Goal: Task Accomplishment & Management: Manage account settings

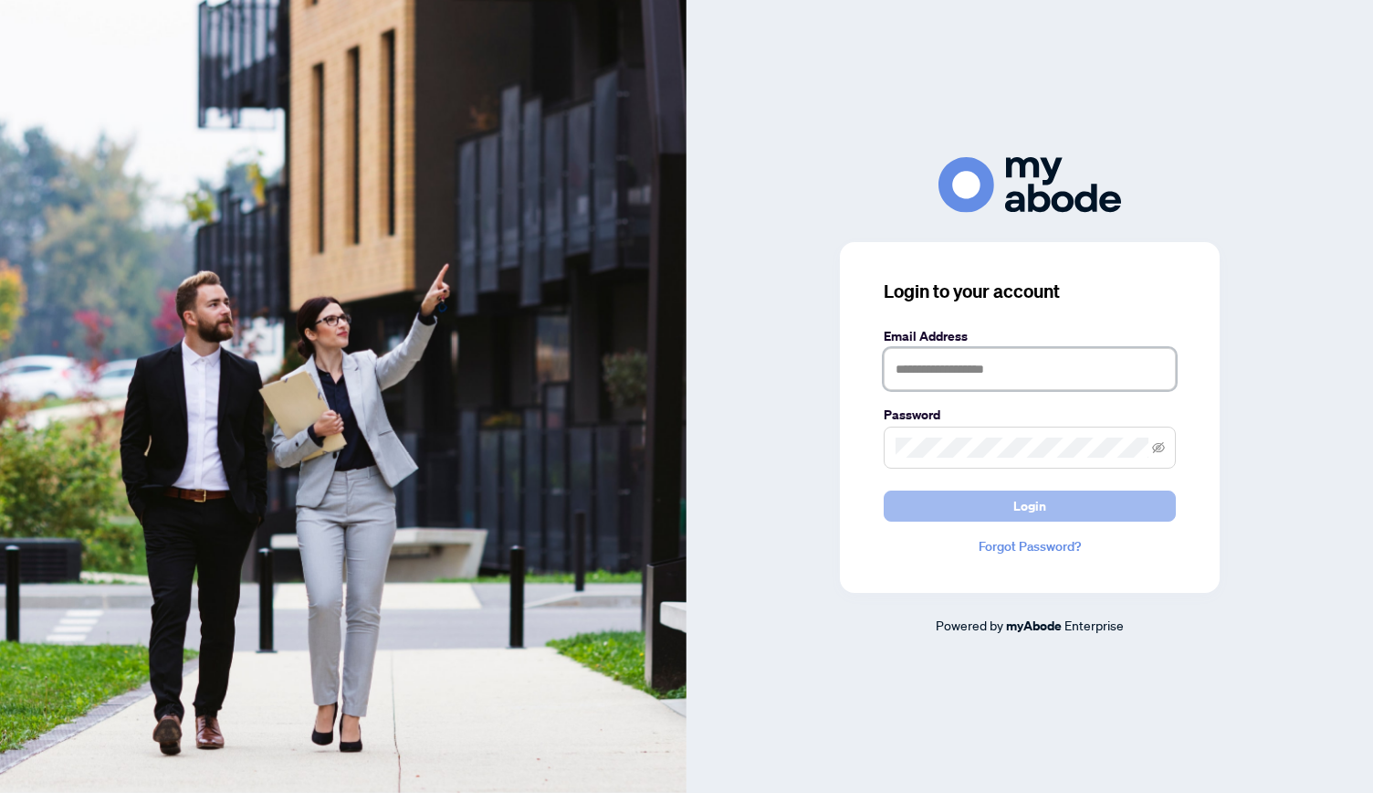
type input "**********"
click at [1018, 498] on span "Login" at bounding box center [1030, 505] width 33 height 29
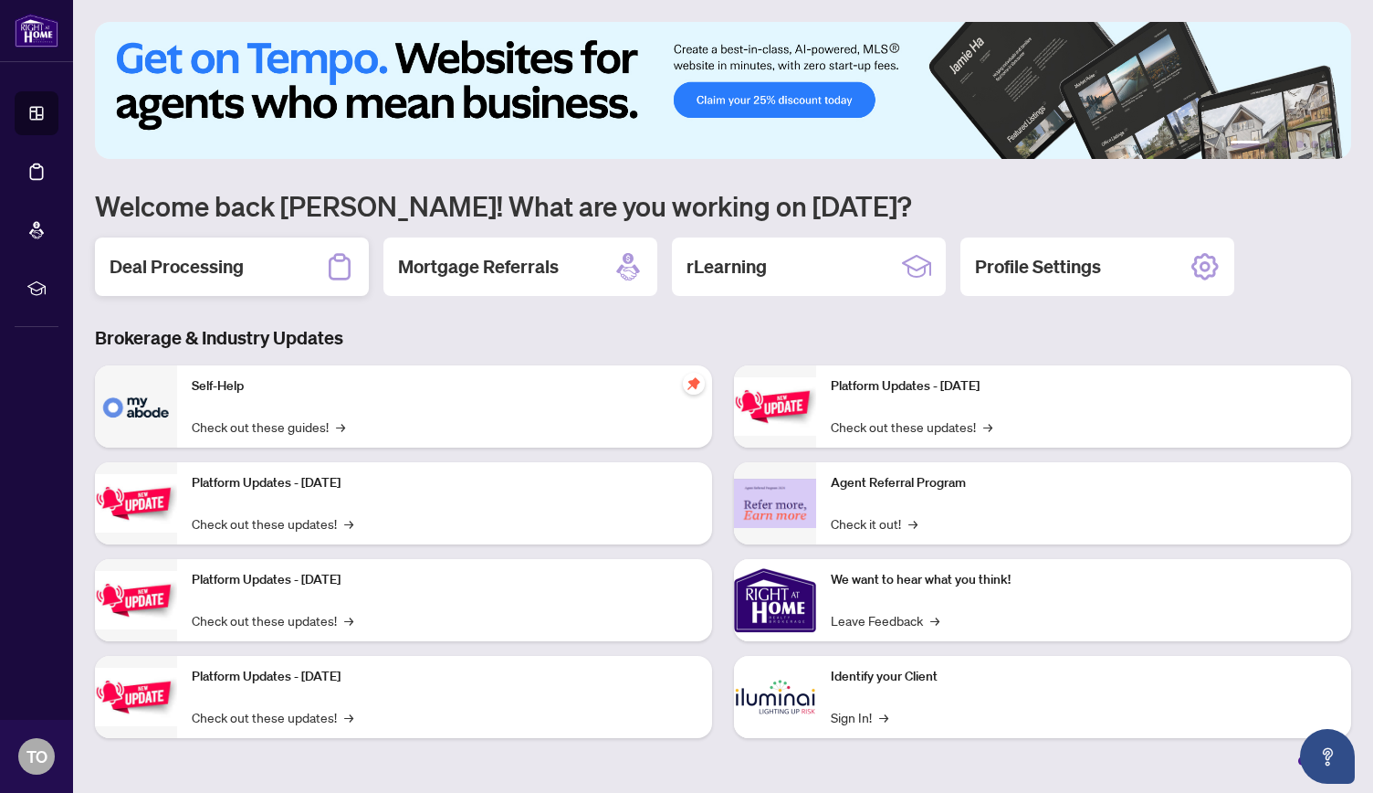
click at [165, 253] on div "Deal Processing" at bounding box center [232, 266] width 274 height 58
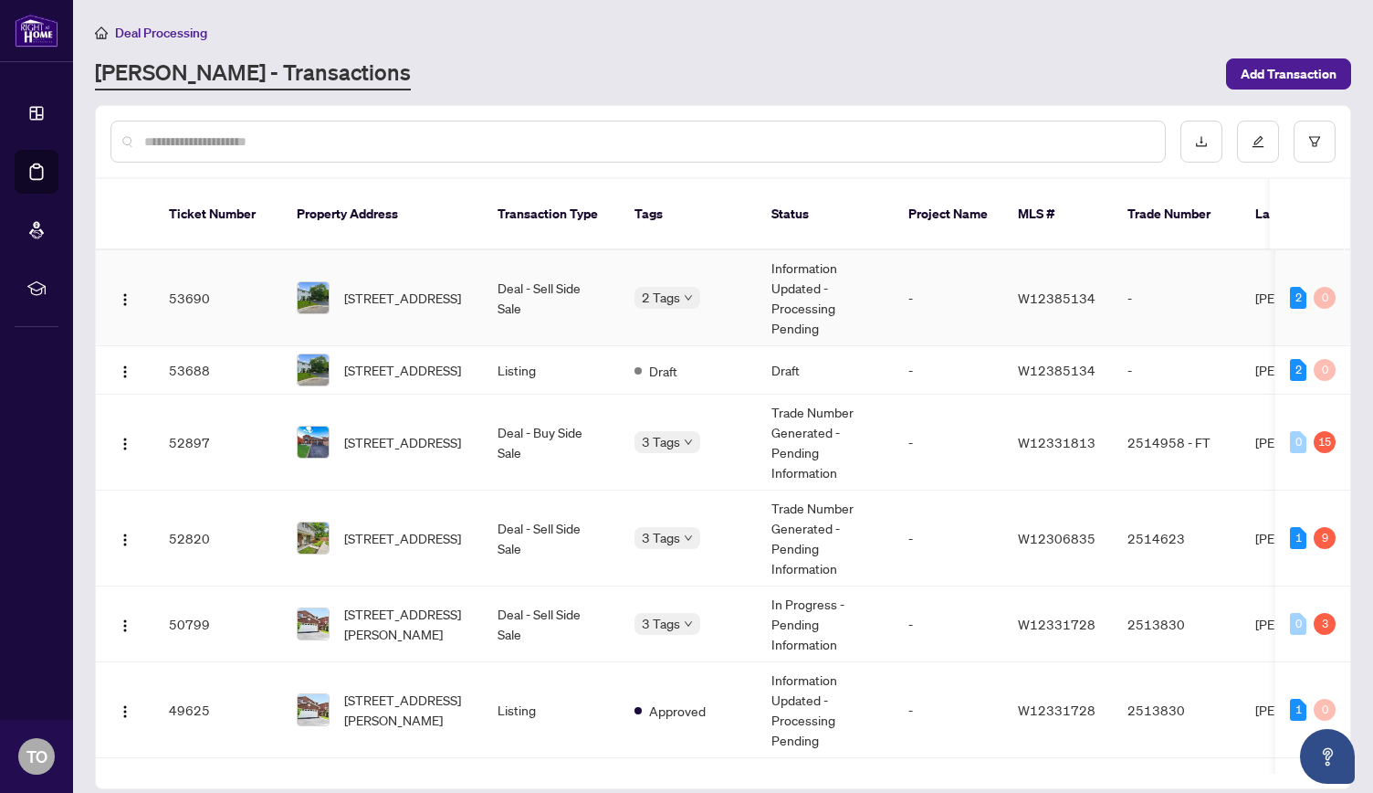
click at [522, 271] on td "Deal - Sell Side Sale" at bounding box center [551, 298] width 137 height 96
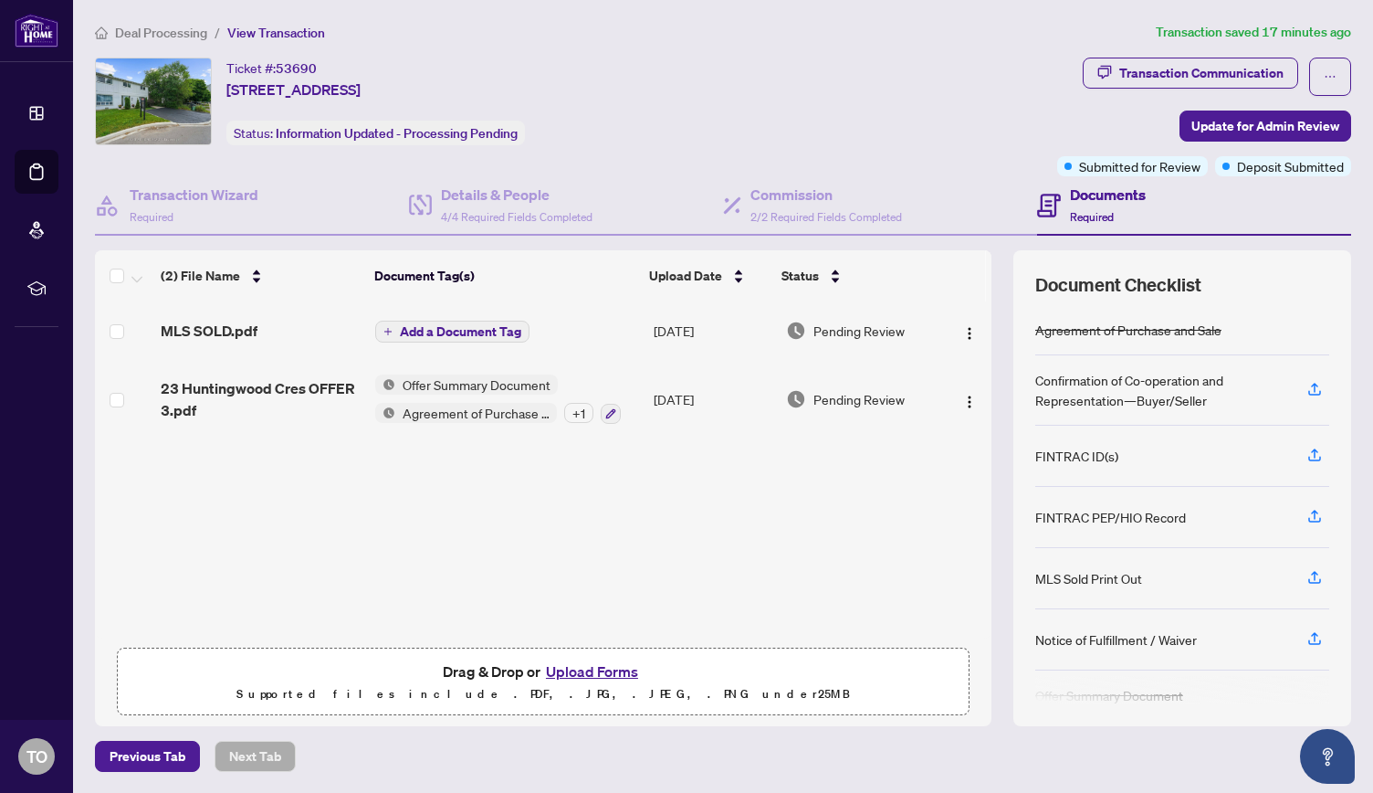
click at [597, 666] on button "Upload Forms" at bounding box center [592, 671] width 103 height 24
click at [513, 194] on h4 "Details & People" at bounding box center [517, 195] width 152 height 22
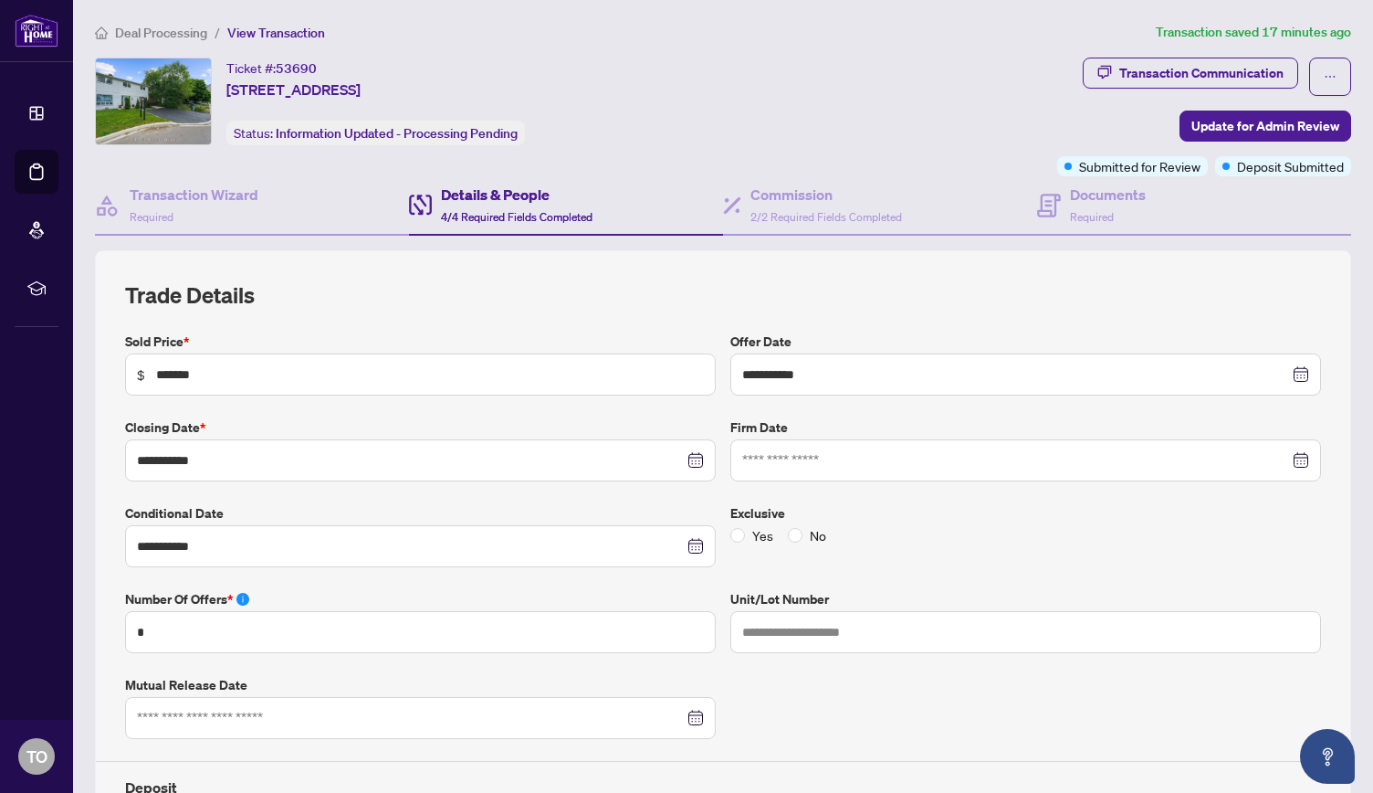
type input "**********"
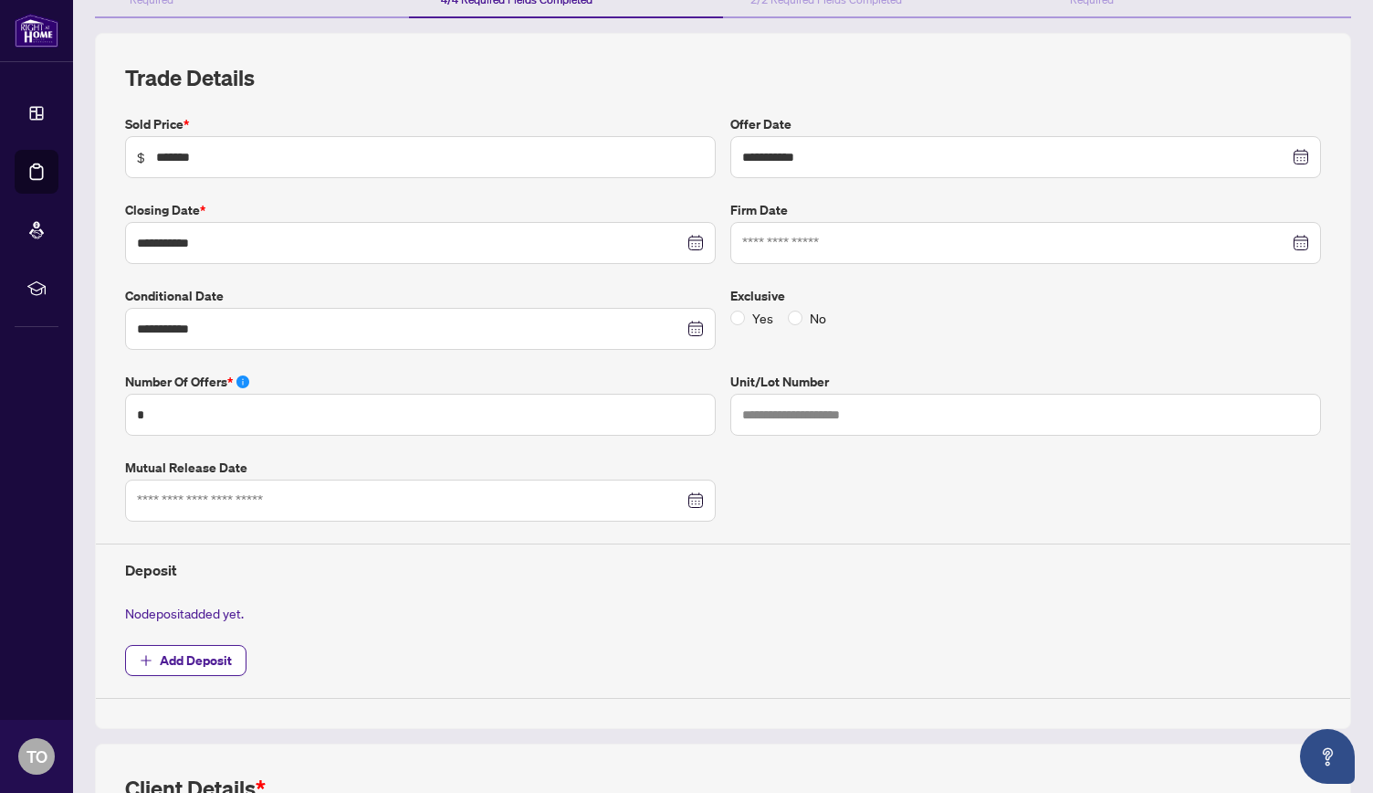
scroll to position [221, 0]
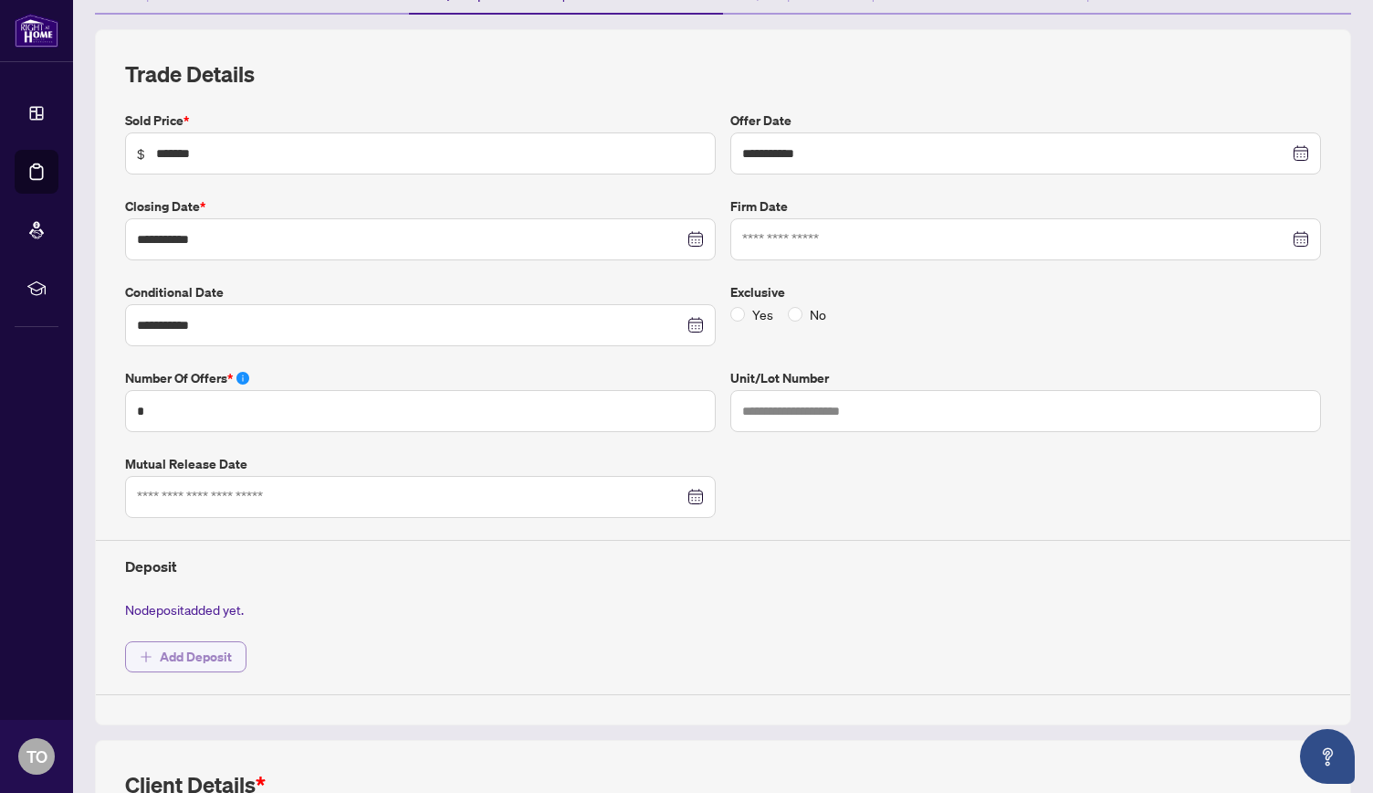
click at [222, 650] on span "Add Deposit" at bounding box center [196, 656] width 72 height 29
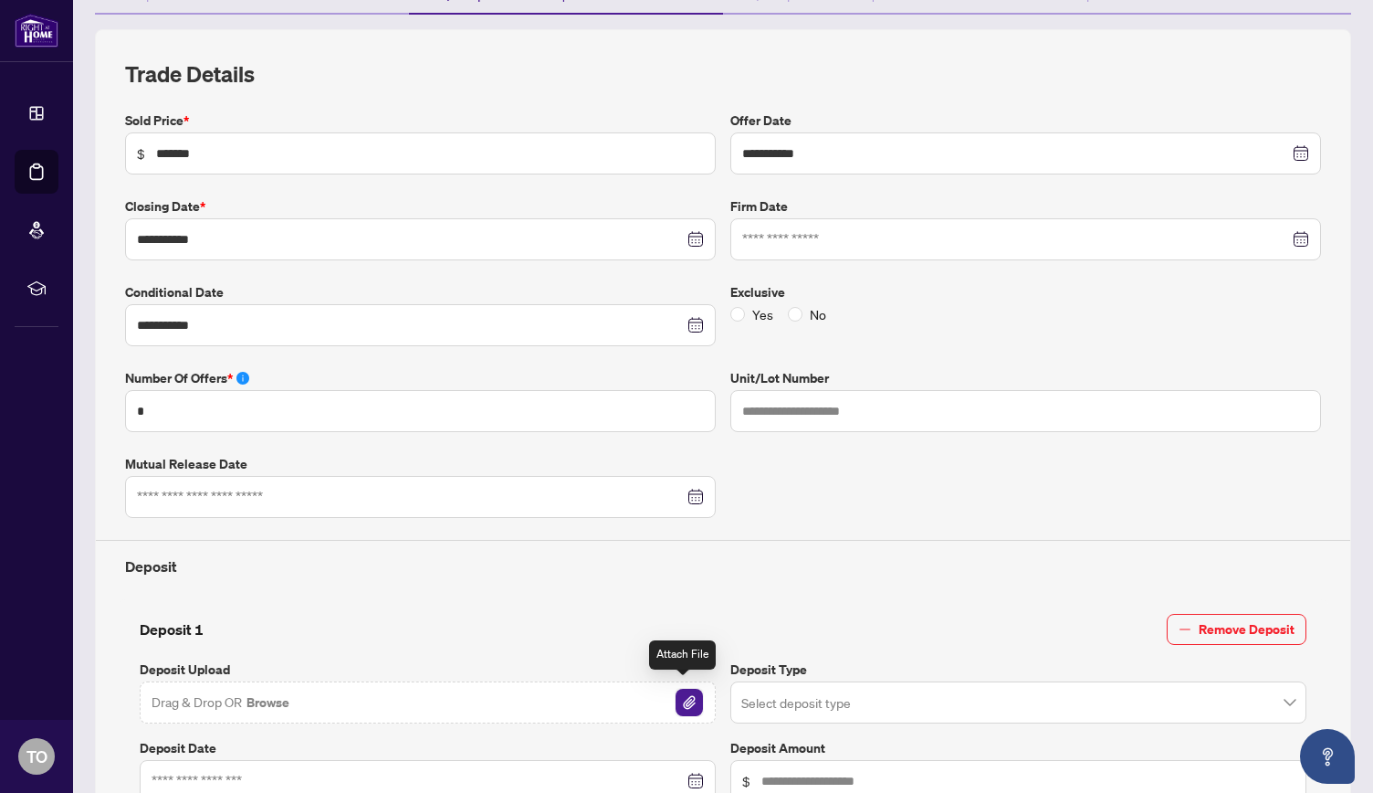
click at [681, 704] on img "button" at bounding box center [689, 701] width 27 height 27
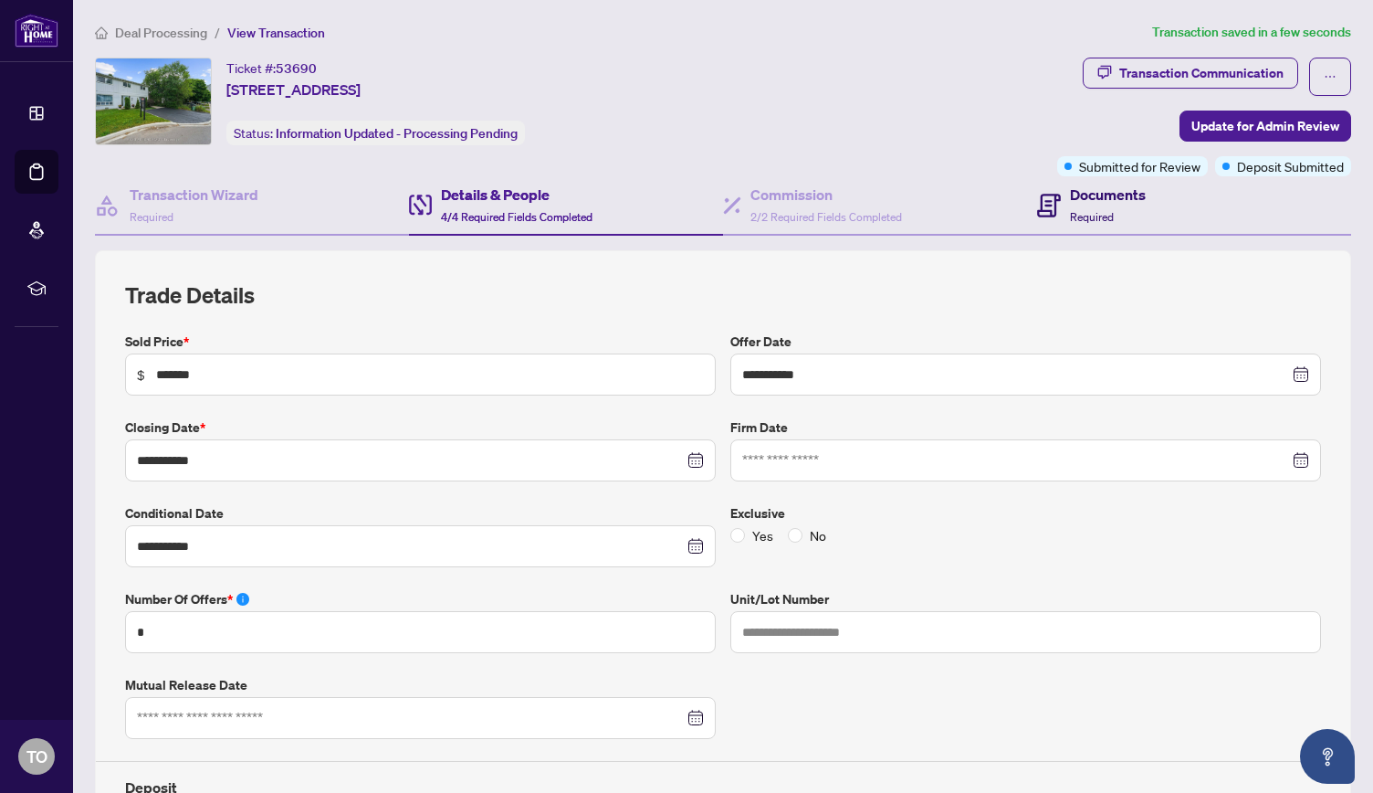
click at [1089, 215] on span "Required" at bounding box center [1092, 217] width 44 height 14
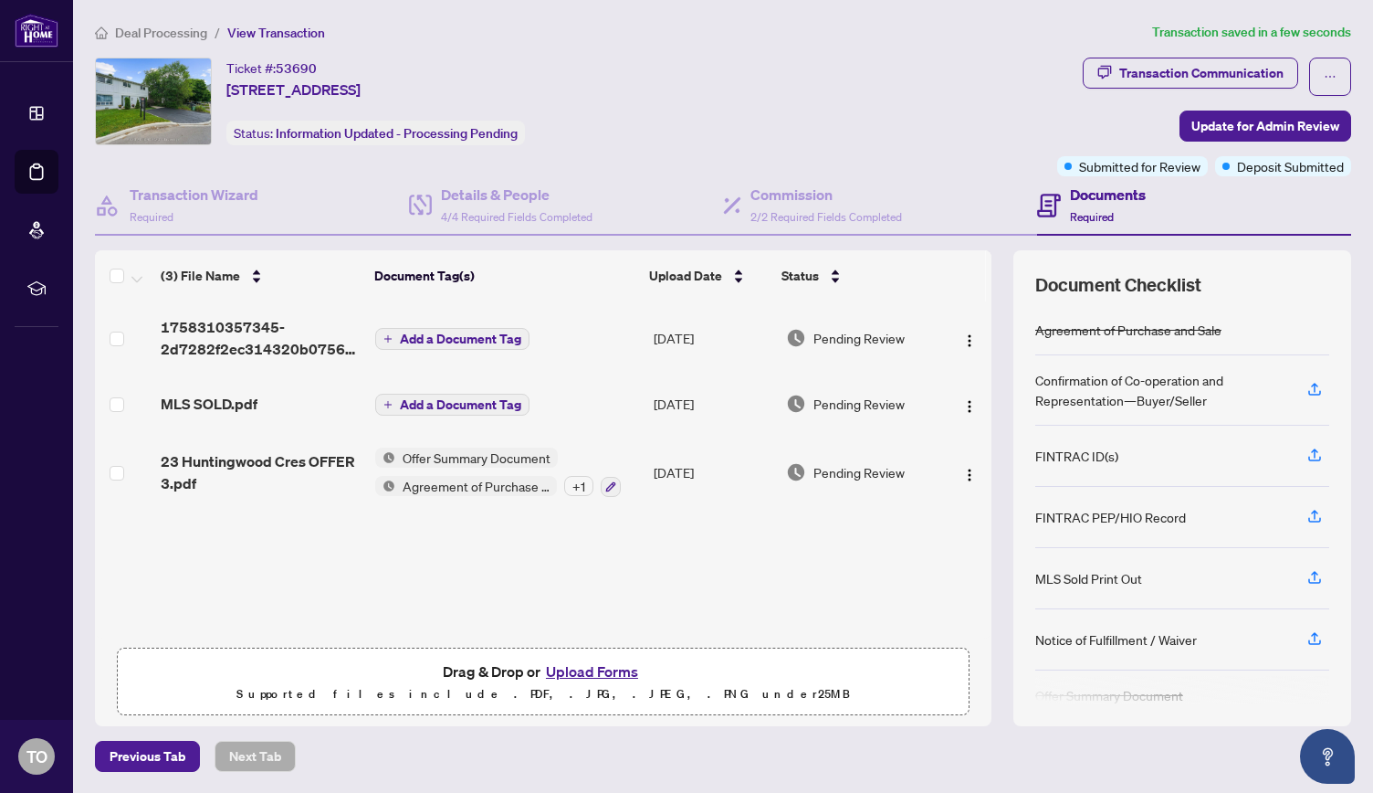
click at [610, 667] on button "Upload Forms" at bounding box center [592, 671] width 103 height 24
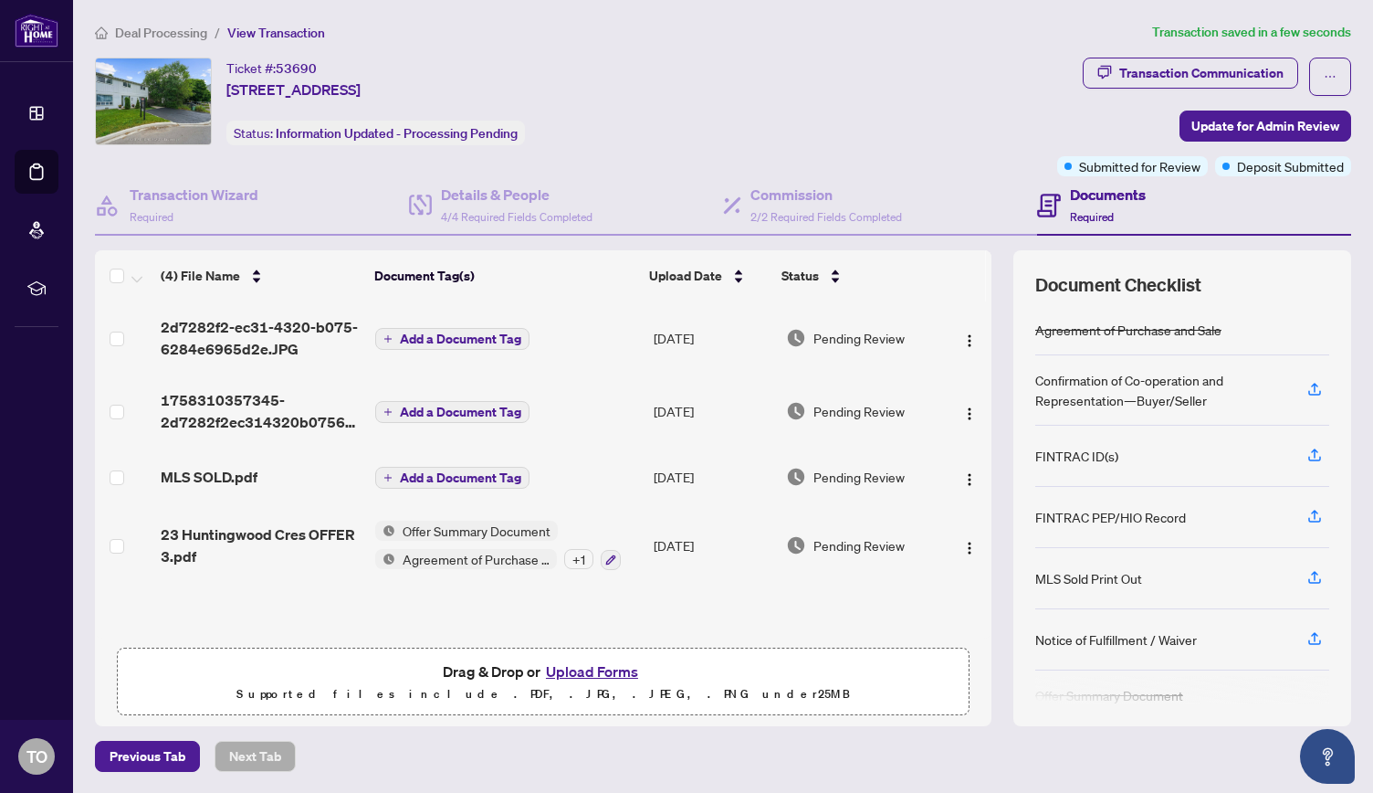
click at [491, 335] on span "Add a Document Tag" at bounding box center [460, 338] width 121 height 13
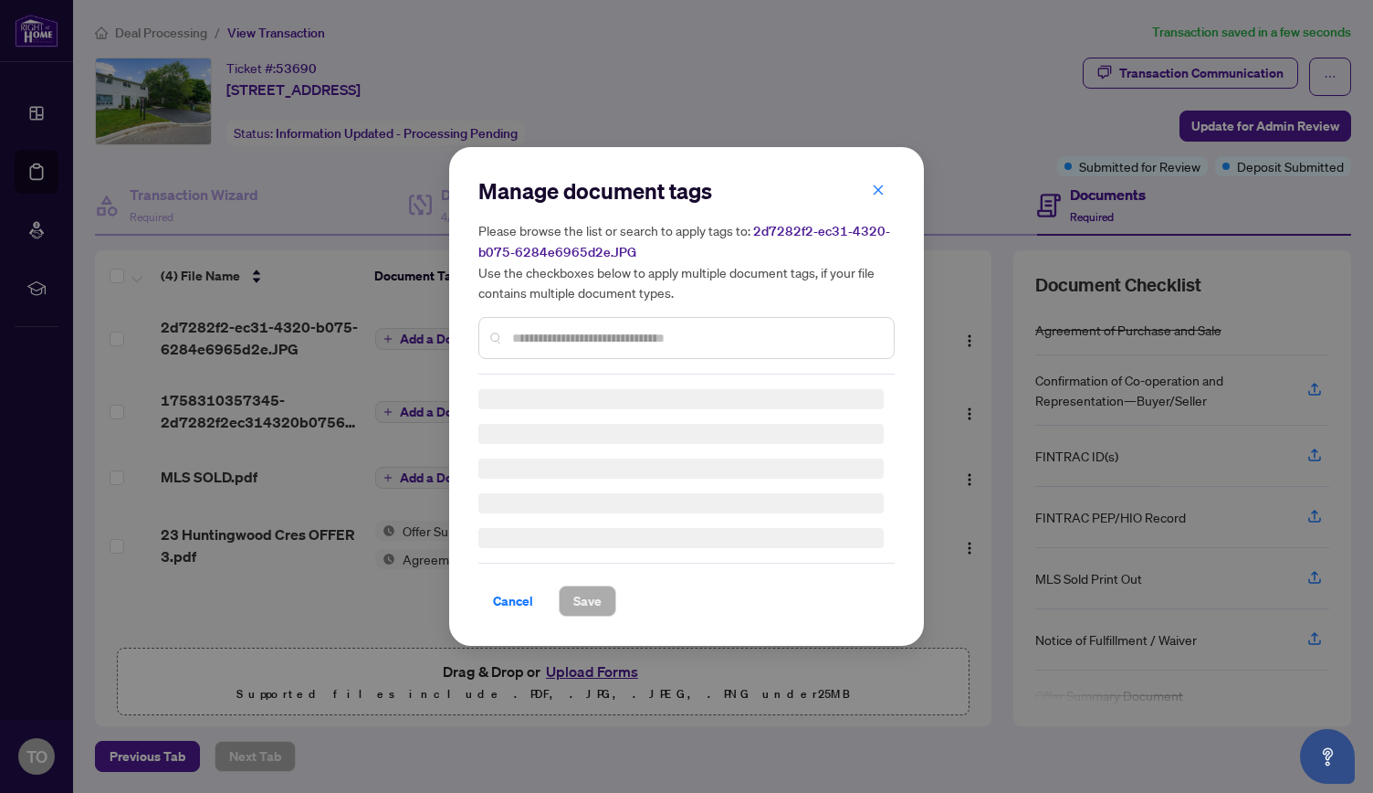
click at [537, 334] on div "Manage document tags Please browse the list or search to apply tags to: 2d7282f…" at bounding box center [686, 275] width 416 height 198
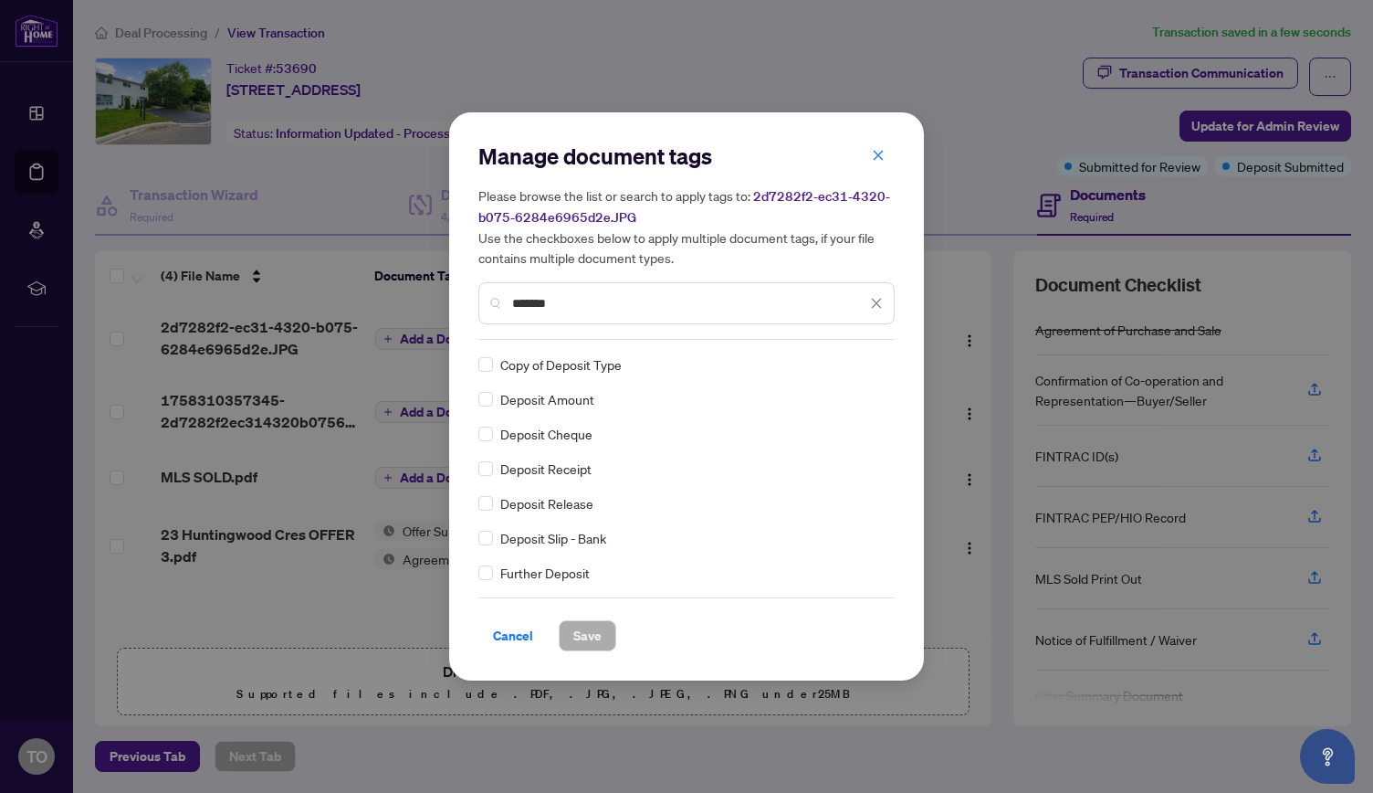
type input "*******"
click at [594, 639] on span "Save" at bounding box center [587, 635] width 28 height 29
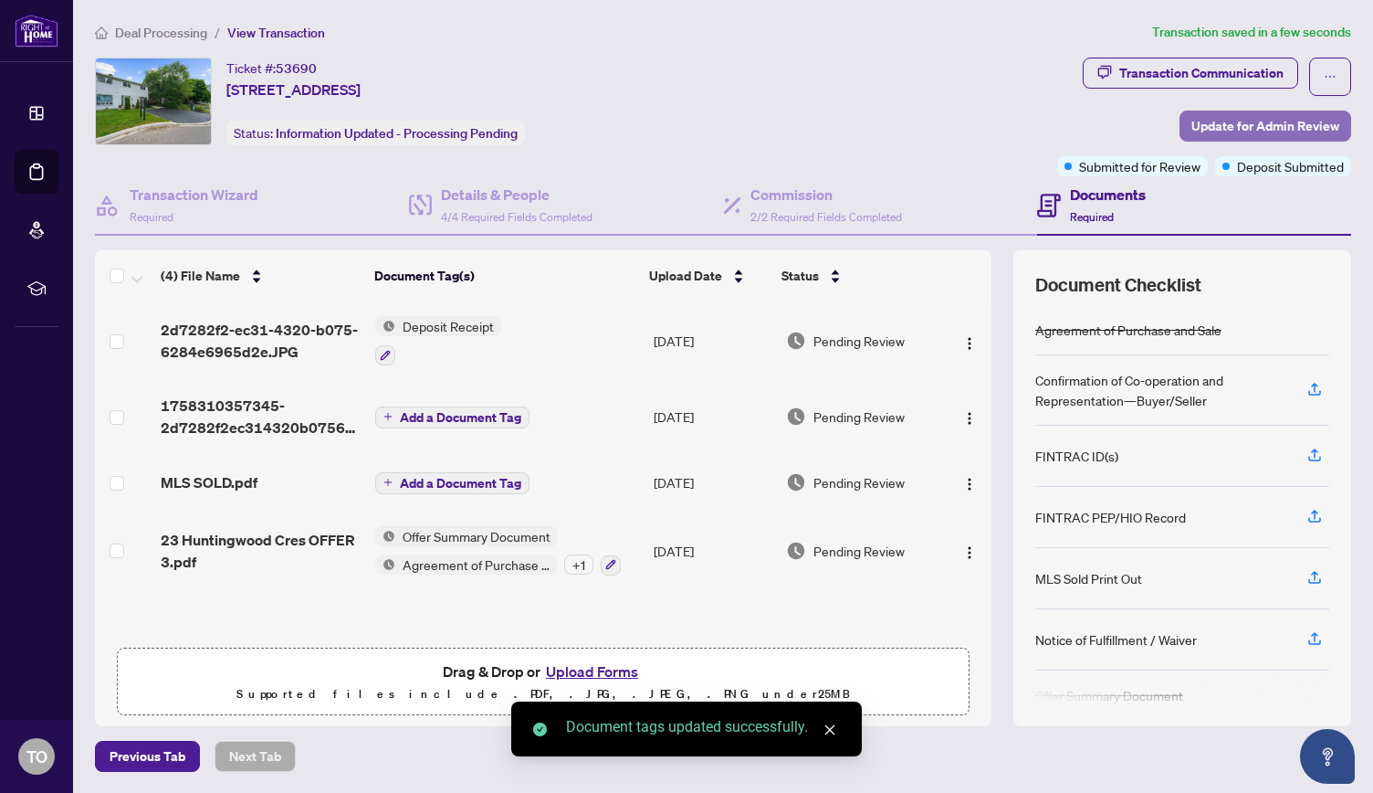
click at [1251, 123] on span "Update for Admin Review" at bounding box center [1266, 125] width 148 height 29
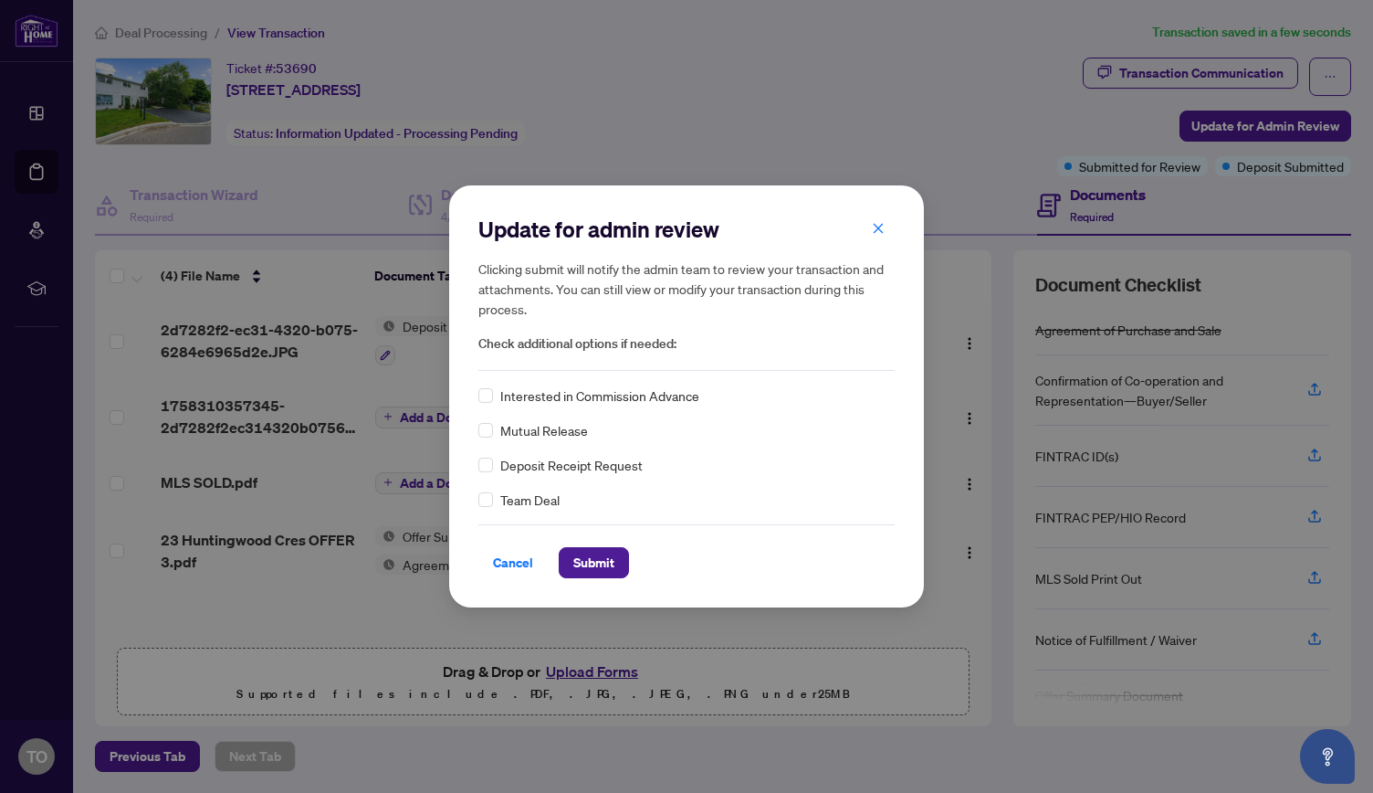
click at [495, 468] on div "Deposit Receipt Request" at bounding box center [686, 465] width 416 height 20
click at [604, 564] on span "Submit" at bounding box center [593, 562] width 41 height 29
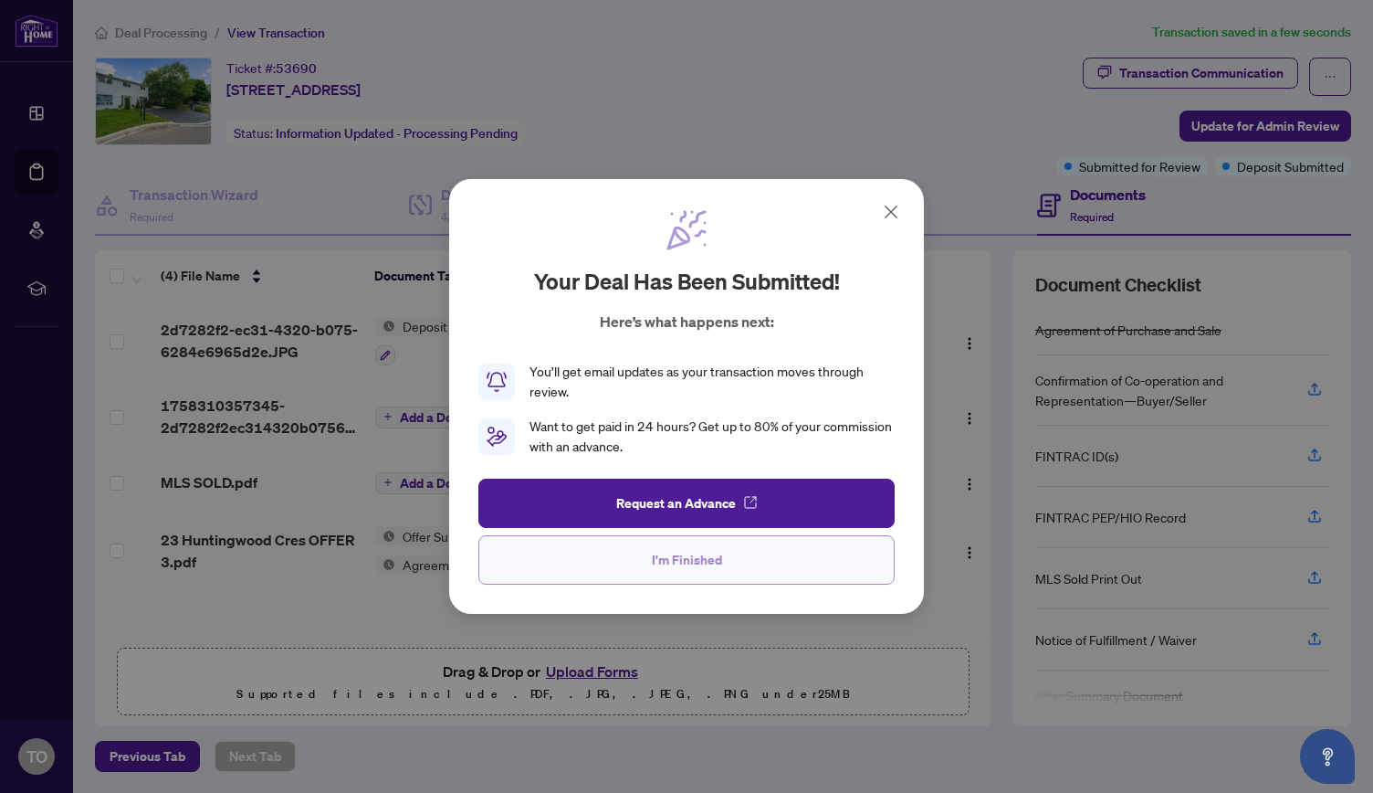
click at [665, 560] on span "I'm Finished" at bounding box center [687, 559] width 70 height 29
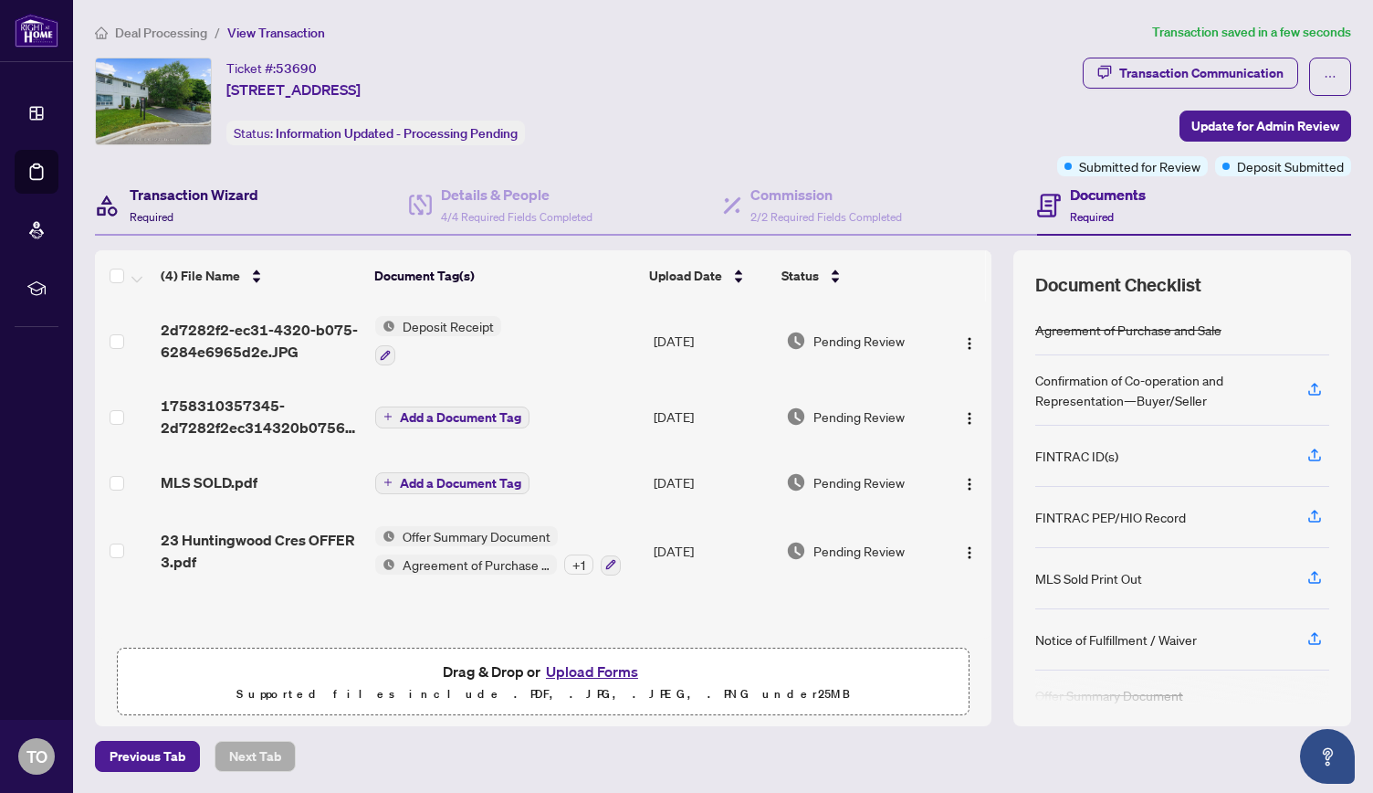
click at [206, 187] on h4 "Transaction Wizard" at bounding box center [194, 195] width 129 height 22
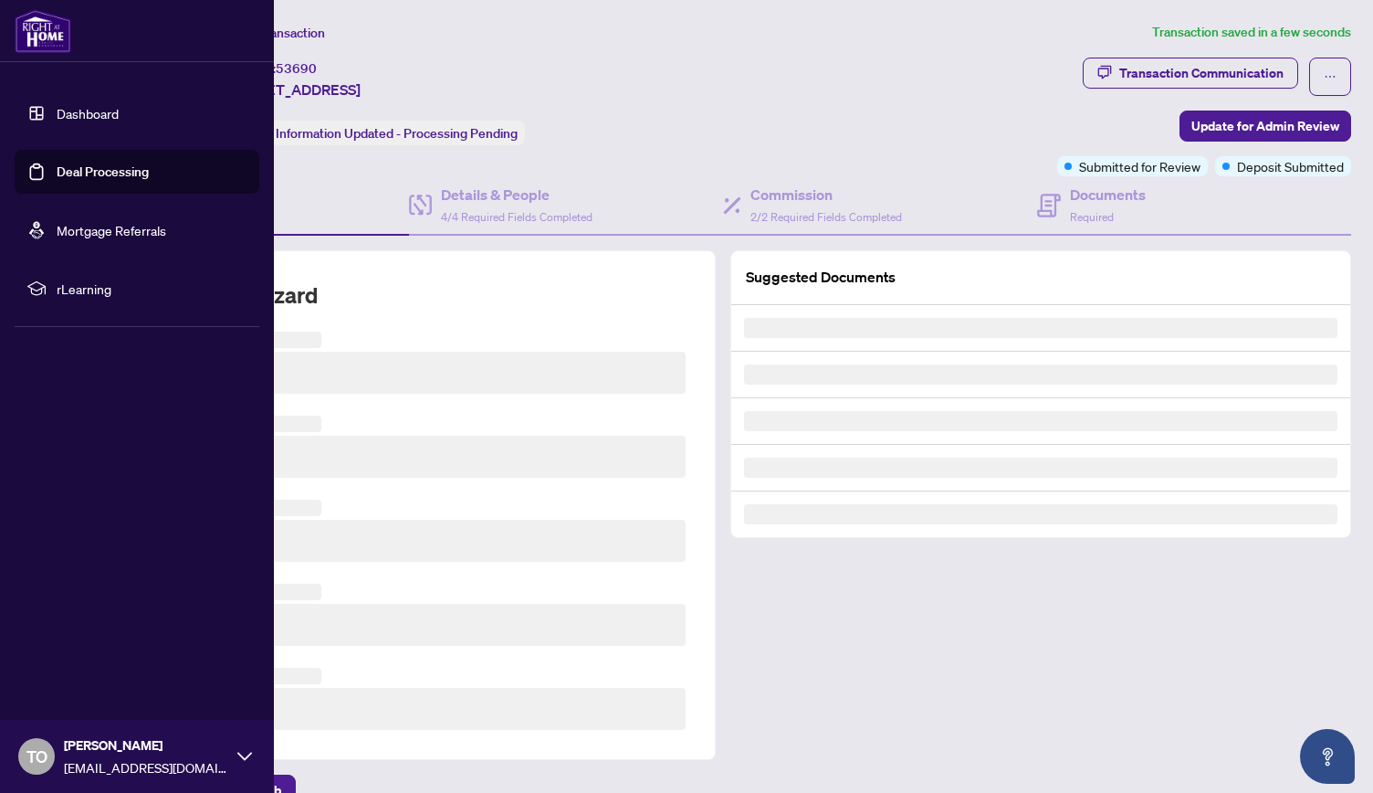
click at [57, 105] on link "Dashboard" at bounding box center [88, 113] width 62 height 16
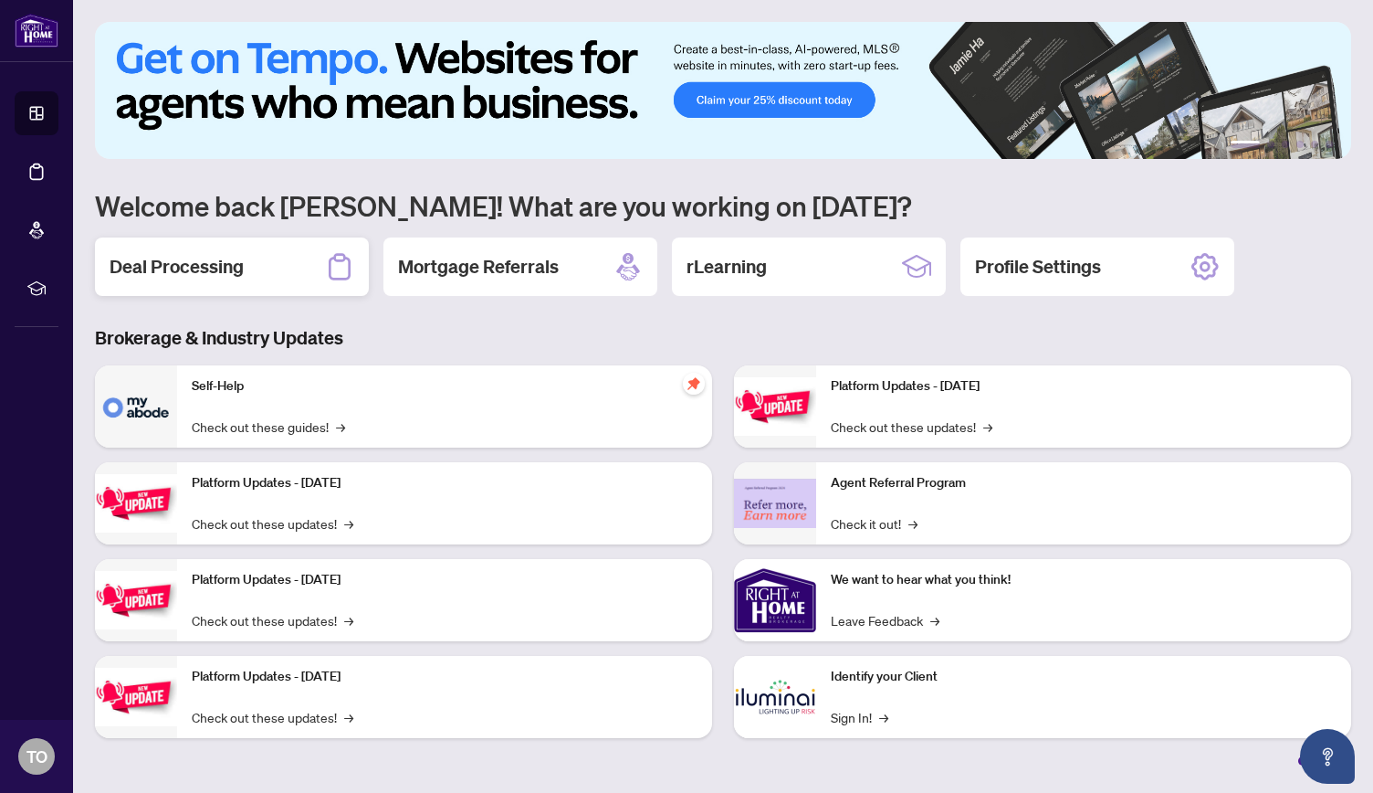
click at [274, 255] on div "Deal Processing" at bounding box center [232, 266] width 274 height 58
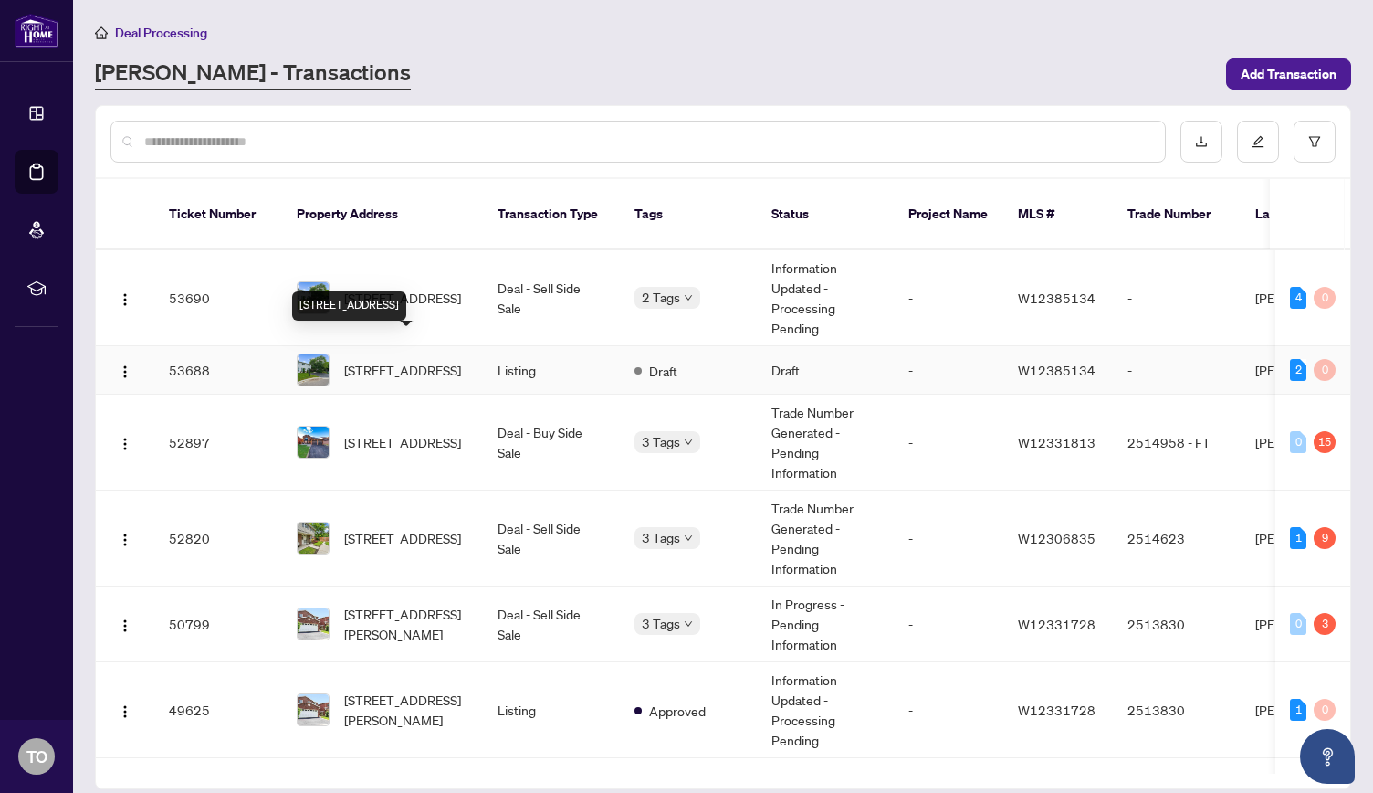
click at [406, 360] on span "[STREET_ADDRESS]" at bounding box center [402, 370] width 117 height 20
